Goal: Communication & Community: Answer question/provide support

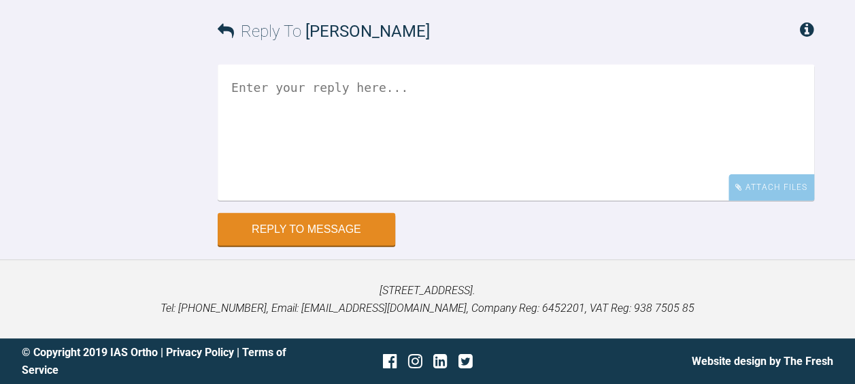
scroll to position [10387, 0]
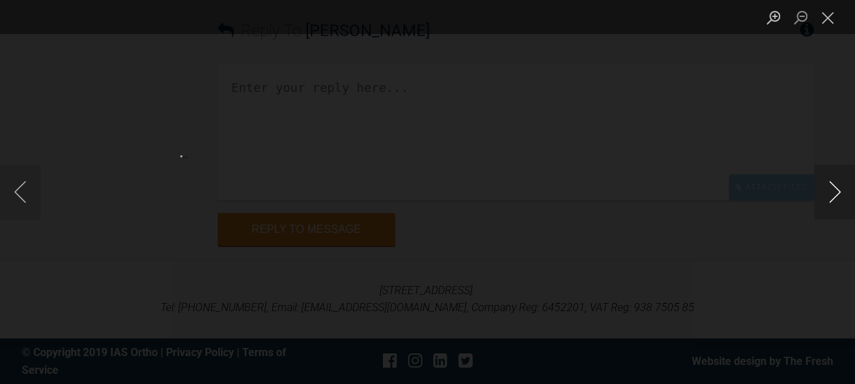
click at [830, 194] on button "Next image" at bounding box center [834, 192] width 41 height 54
click at [823, 18] on button "Close lightbox" at bounding box center [827, 17] width 27 height 24
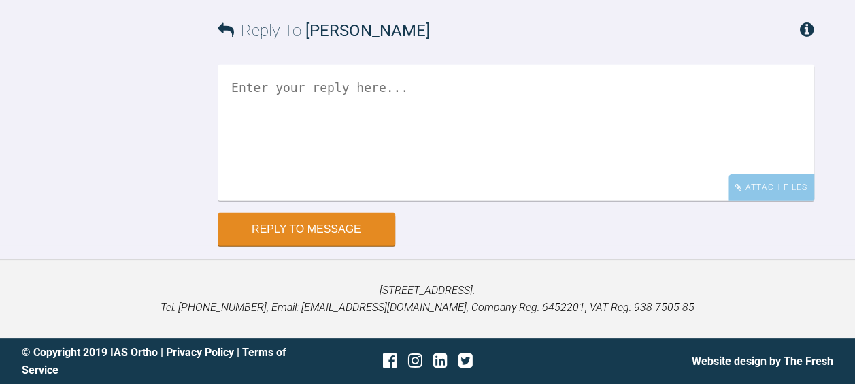
scroll to position [11134, 0]
click at [256, 201] on textarea at bounding box center [516, 133] width 597 height 136
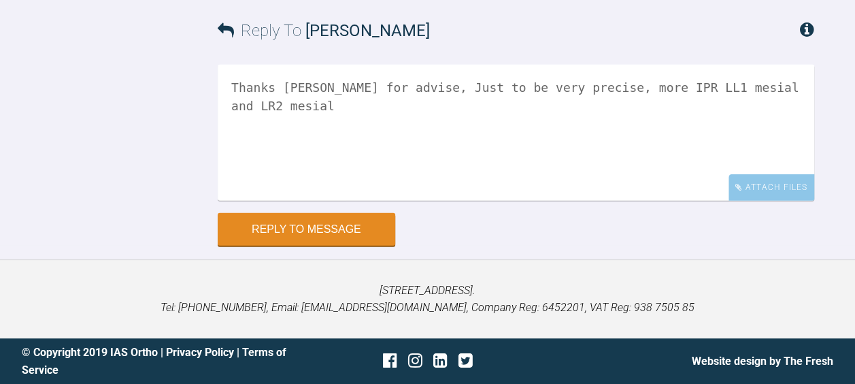
click at [797, 201] on textarea "Thanks Geoff for advise, Just to be very precise, more IPR LL1 mesial and LR2 m…" at bounding box center [516, 133] width 597 height 136
type textarea "Thanks Geoff for advise, Just to be very precise, more IPR LL1 mesial and LR2 m…"
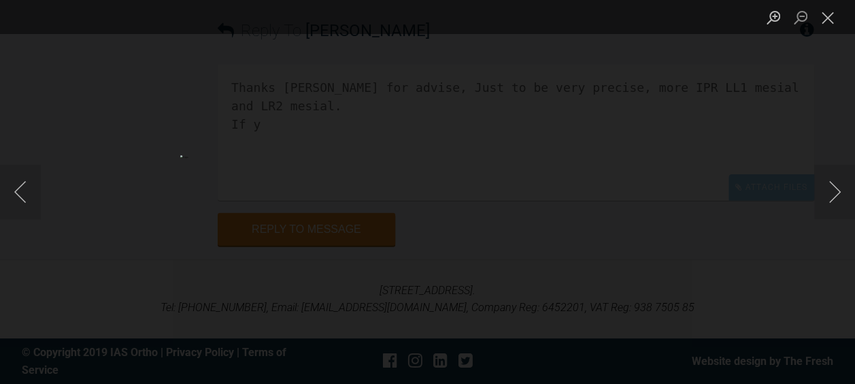
click at [720, 192] on div "Lightbox" at bounding box center [427, 192] width 855 height 384
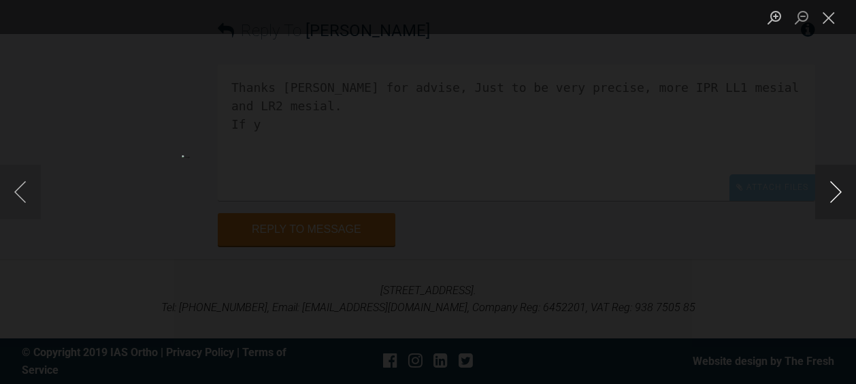
click at [835, 197] on button "Next image" at bounding box center [835, 192] width 41 height 54
click at [818, 18] on button "Close lightbox" at bounding box center [827, 17] width 27 height 24
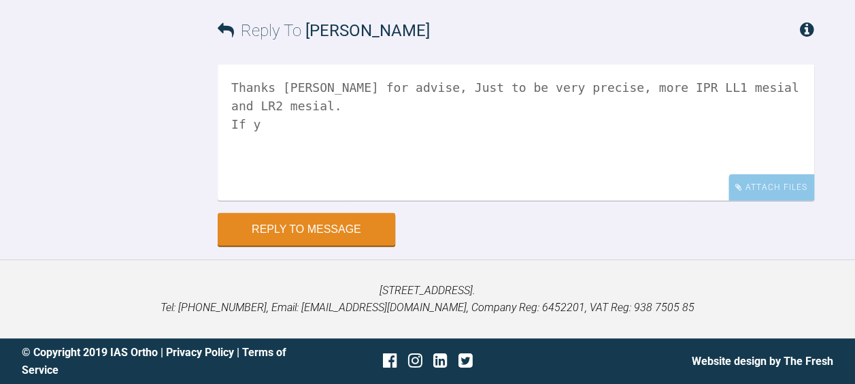
scroll to position [11274, 0]
click at [762, 201] on div "Attach Files" at bounding box center [771, 187] width 86 height 27
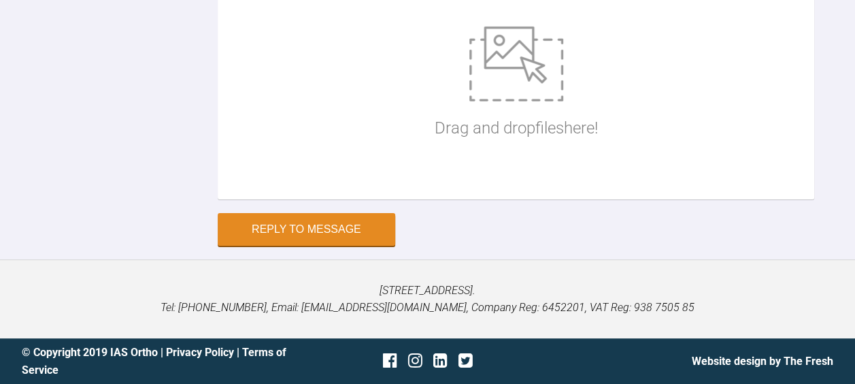
click at [522, 101] on img at bounding box center [516, 64] width 94 height 75
type input "C:\fakepath\68dd7ef8c48d967f021a612d.jpg"
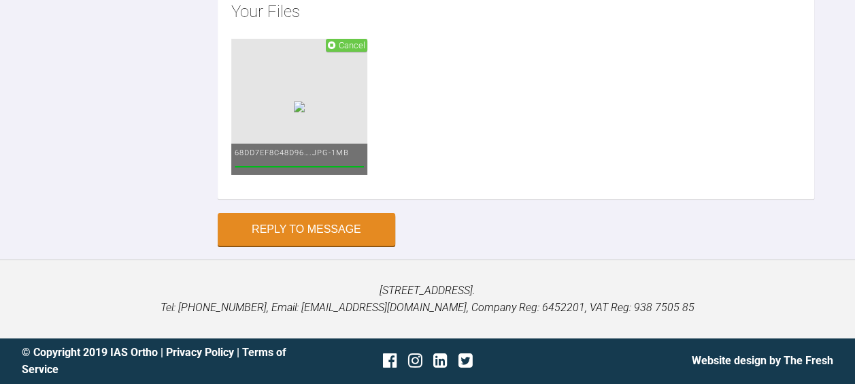
scroll to position [11221, 0]
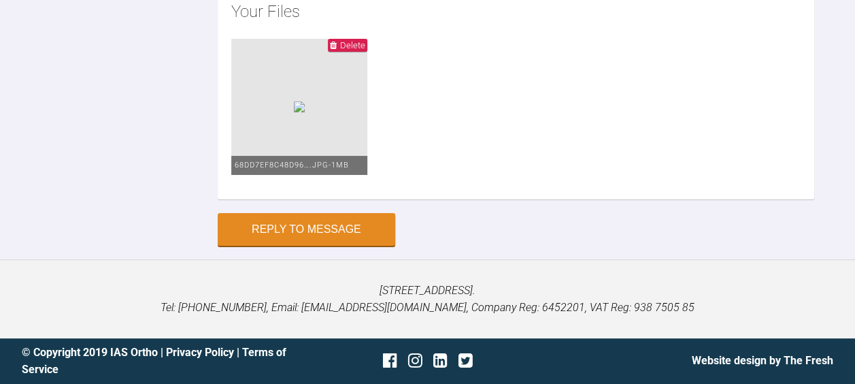
scroll to position [11191, 0]
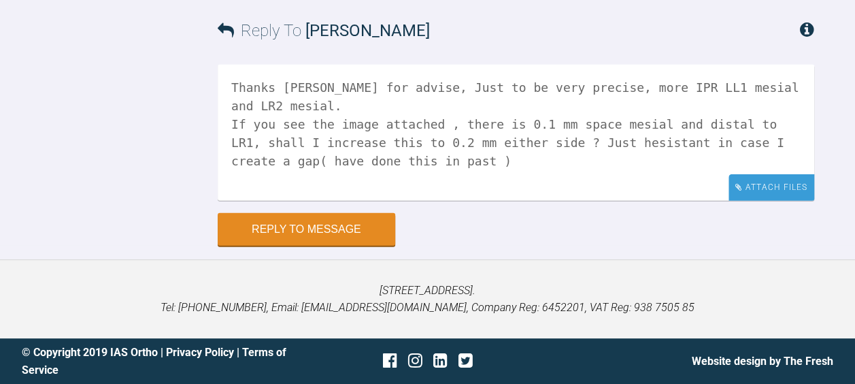
scroll to position [11225, 0]
click at [779, 201] on div "Attach Files" at bounding box center [771, 187] width 86 height 27
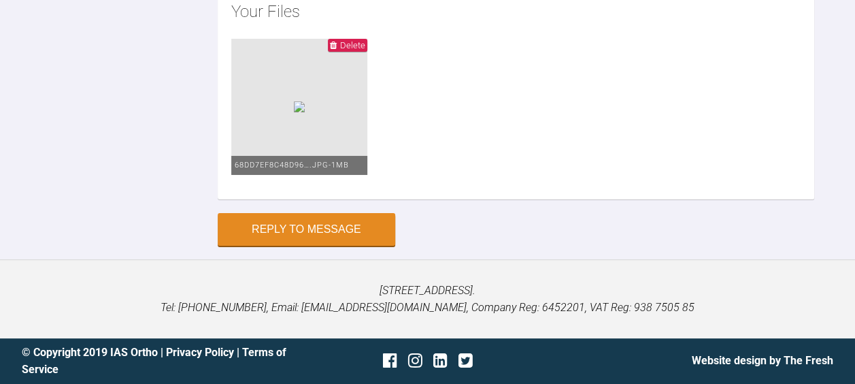
scroll to position [11322, 0]
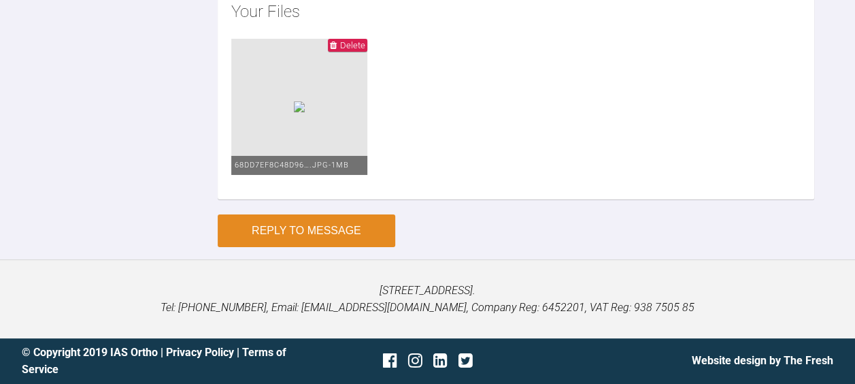
type textarea "Thanks Geoff for advise, Just to be very precise, more IPR LL1 mesial and LR2 m…"
click at [272, 247] on button "Reply to Message" at bounding box center [307, 230] width 178 height 33
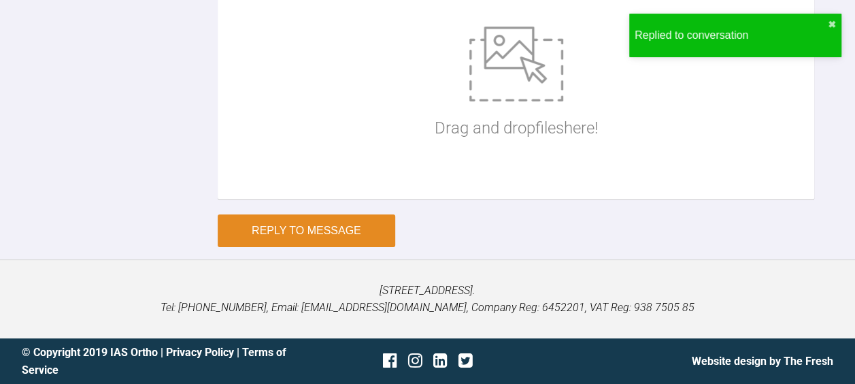
scroll to position [11493, 0]
